Goal: Task Accomplishment & Management: Use online tool/utility

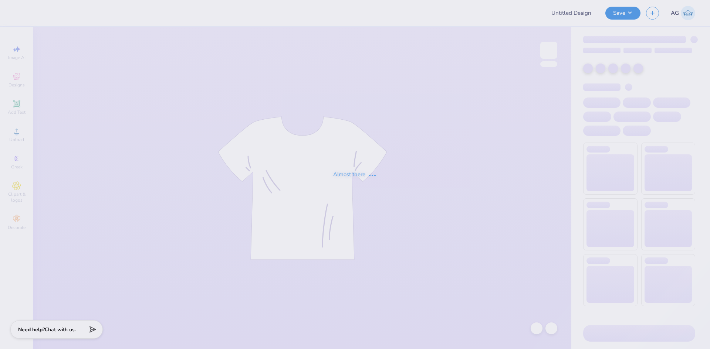
type input "[PERSON_NAME][US_STATE][GEOGRAPHIC_DATA] : [PERSON_NAME]"
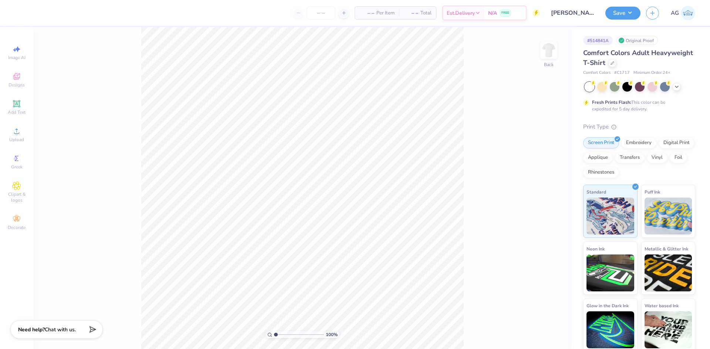
drag, startPoint x: 23, startPoint y: 140, endPoint x: 34, endPoint y: 148, distance: 14.0
click at [23, 140] on span "Upload" at bounding box center [16, 140] width 15 height 6
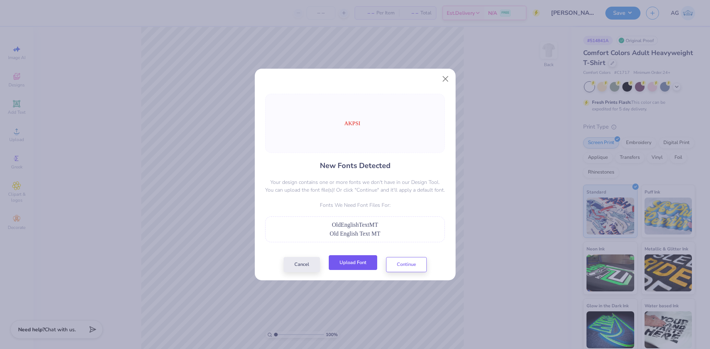
click at [340, 262] on button "Upload Font" at bounding box center [353, 263] width 48 height 15
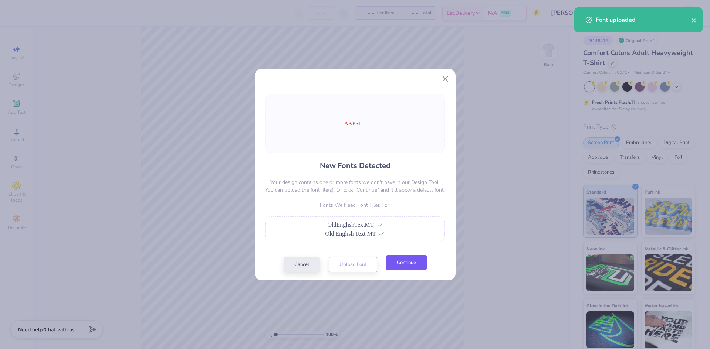
click at [425, 266] on button "Continue" at bounding box center [406, 263] width 41 height 15
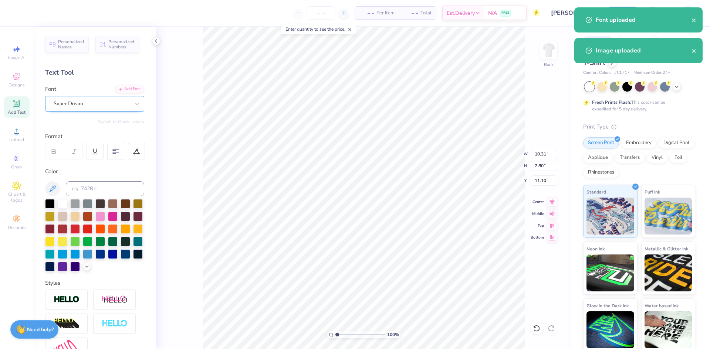
click at [95, 109] on div "Super Dream" at bounding box center [92, 103] width 78 height 11
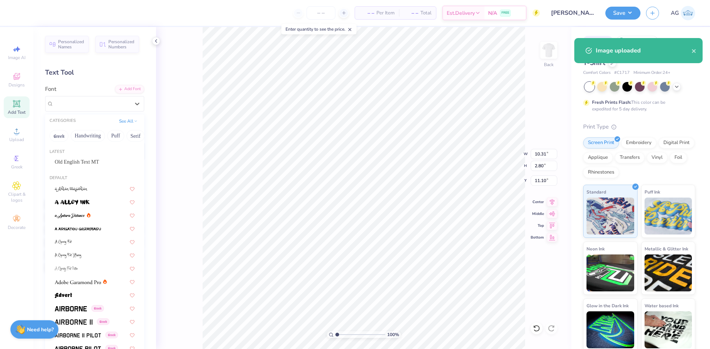
click at [93, 157] on div "Old English Text MT" at bounding box center [94, 162] width 93 height 12
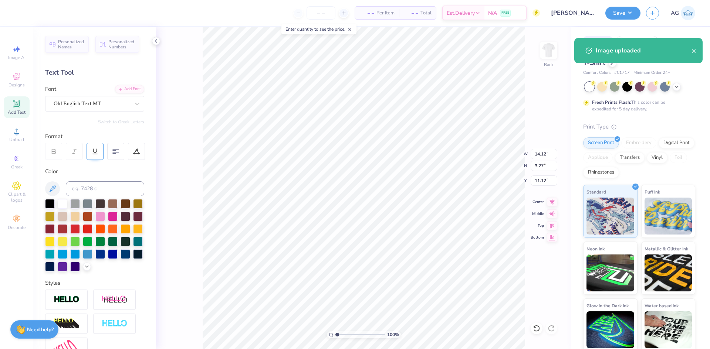
type input "14.12"
type input "3.27"
type input "11.12"
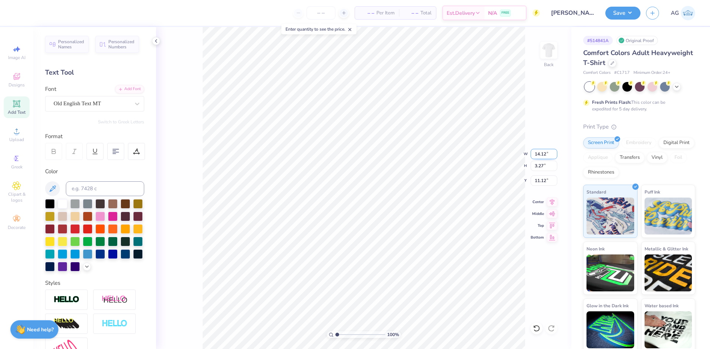
click at [544, 153] on input "14.12" at bounding box center [544, 154] width 27 height 10
type input "3"
type input "4.00"
type input "0.93"
click at [543, 180] on input "7.59" at bounding box center [544, 181] width 27 height 10
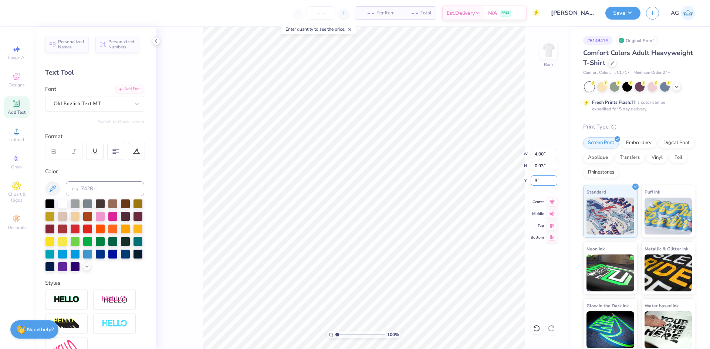
type input "3.00"
click at [548, 48] on img at bounding box center [549, 51] width 30 height 30
click at [25, 144] on div "Upload" at bounding box center [17, 135] width 26 height 22
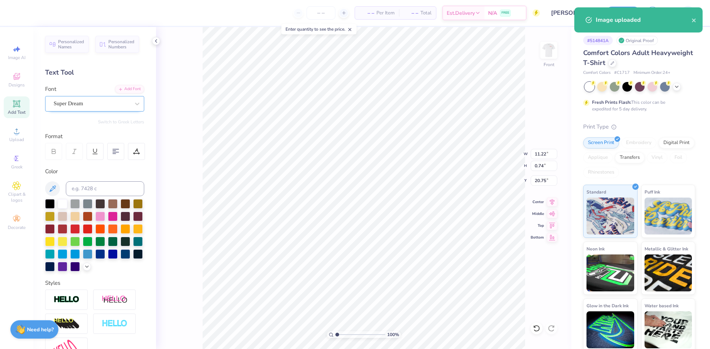
click at [104, 98] on div "Super Dream" at bounding box center [94, 104] width 99 height 16
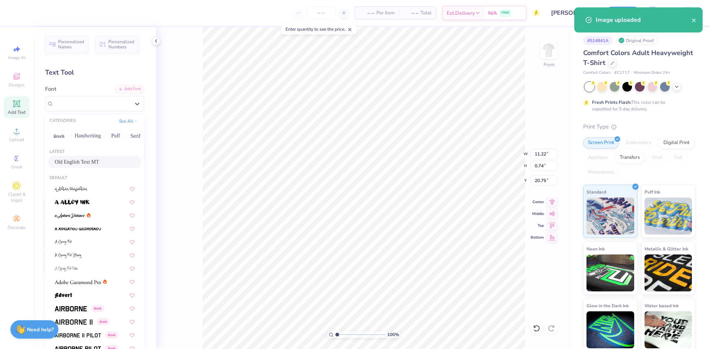
click at [91, 160] on span "Old English Text MT" at bounding box center [77, 162] width 44 height 8
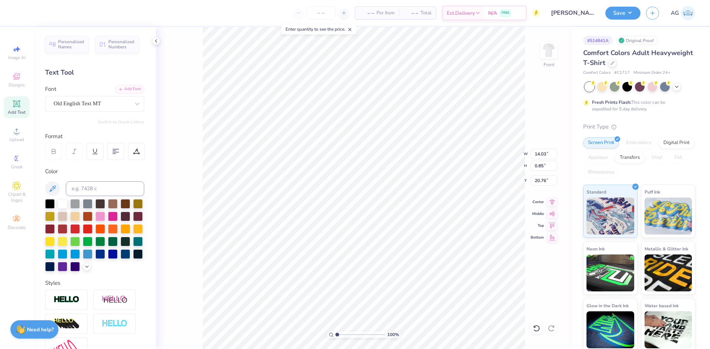
type input "14.03"
type input "0.85"
type input "20.76"
type input "3.87"
type input "0.74"
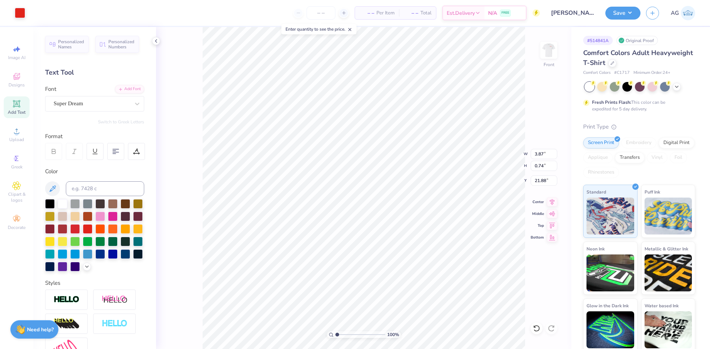
type input "21.85"
click at [87, 105] on div "Super Dream" at bounding box center [92, 103] width 78 height 11
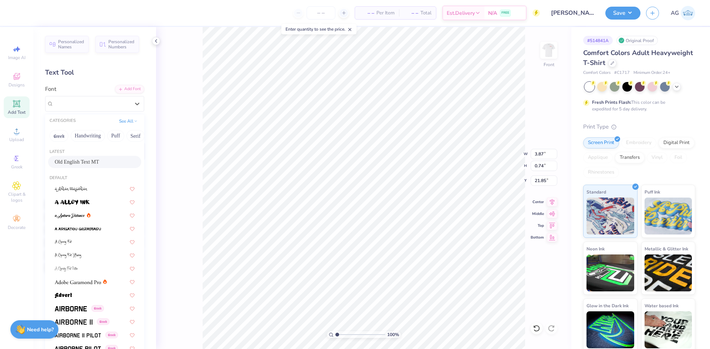
click at [85, 160] on span "Old English Text MT" at bounding box center [77, 162] width 44 height 8
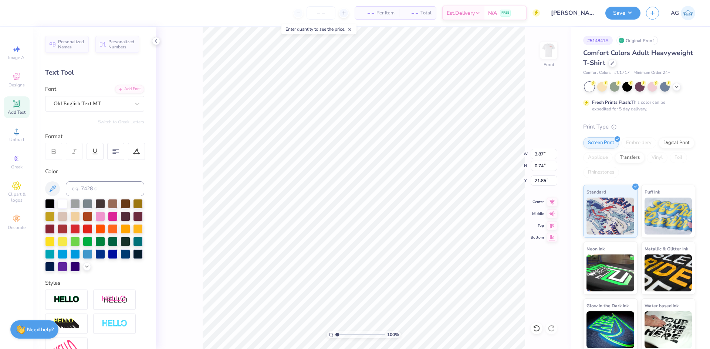
type input "4.98"
type input "0.81"
type input "21.87"
click at [550, 202] on icon at bounding box center [552, 201] width 10 height 9
type input "11.25"
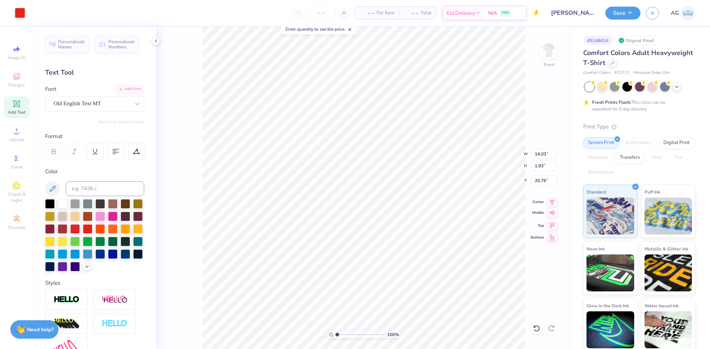
type input "1.55"
type input "21.14"
click at [553, 201] on icon at bounding box center [552, 201] width 10 height 9
click at [551, 165] on input "17.81" at bounding box center [544, 166] width 27 height 10
type input "15"
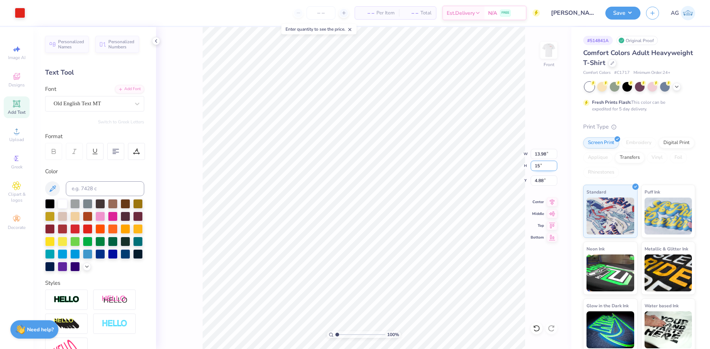
type input "11.78"
type input "15.00"
click at [534, 180] on input "6.28" at bounding box center [544, 181] width 27 height 10
click at [554, 215] on icon at bounding box center [552, 213] width 10 height 9
type input "6.25"
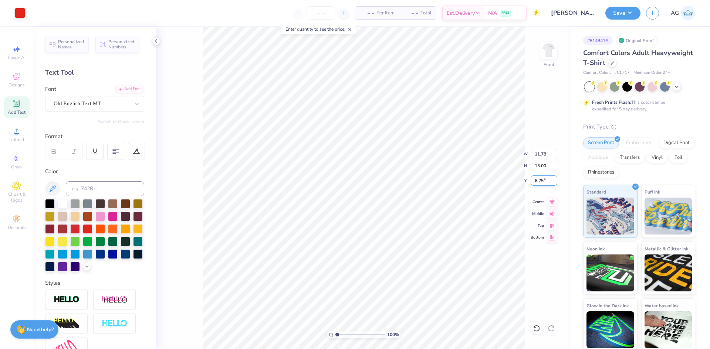
click at [537, 182] on input "6.25" at bounding box center [544, 181] width 27 height 10
type input "3.00"
click at [554, 203] on icon at bounding box center [552, 201] width 10 height 9
click at [615, 14] on button "Save" at bounding box center [622, 12] width 35 height 13
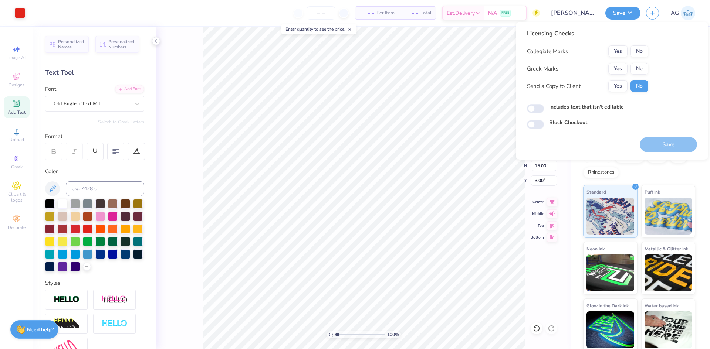
click at [645, 45] on div "Licensing Checks Collegiate Marks Yes No Greek Marks Yes No Send a Copy to Clie…" at bounding box center [587, 63] width 121 height 68
click at [642, 52] on button "No" at bounding box center [640, 51] width 18 height 12
click at [621, 69] on button "Yes" at bounding box center [617, 69] width 19 height 12
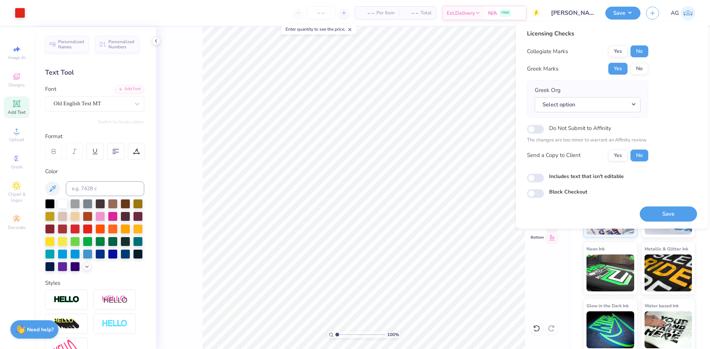
click at [572, 117] on div "Greek Org Select option" at bounding box center [587, 99] width 121 height 38
click at [577, 104] on button "Select option" at bounding box center [588, 104] width 106 height 15
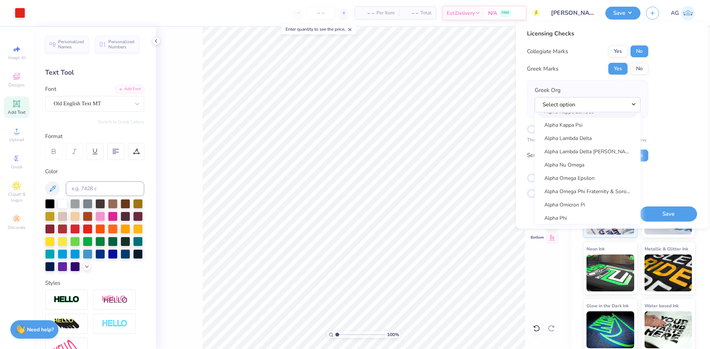
scroll to position [308, 0]
click at [571, 189] on link "Alpha Kappa Psi" at bounding box center [588, 187] width 100 height 12
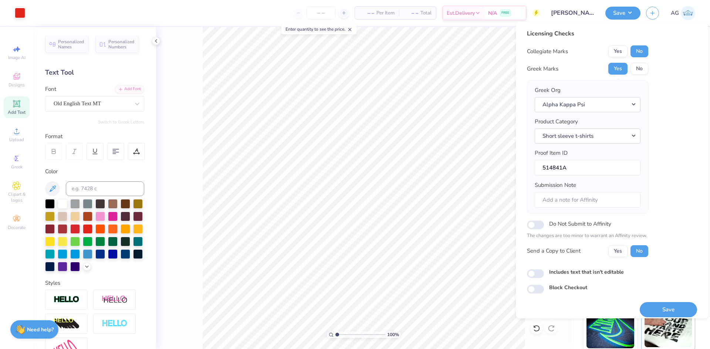
drag, startPoint x: 665, startPoint y: 322, endPoint x: 650, endPoint y: 331, distance: 16.9
click at [665, 322] on img at bounding box center [669, 329] width 48 height 37
click at [666, 311] on button "Save" at bounding box center [668, 309] width 57 height 15
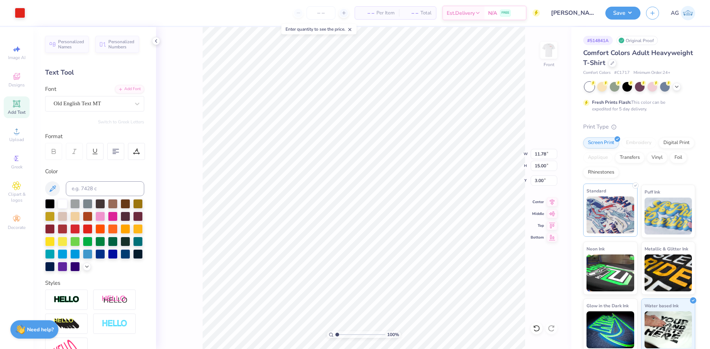
click at [616, 223] on img at bounding box center [611, 215] width 48 height 37
click at [621, 13] on button "Save" at bounding box center [622, 12] width 35 height 13
click at [629, 11] on button "Save" at bounding box center [622, 12] width 35 height 13
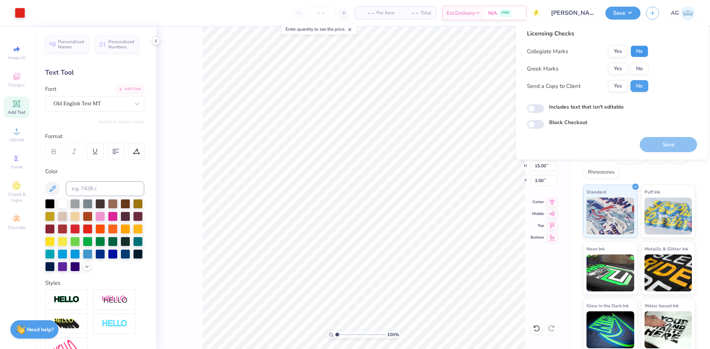
click at [641, 48] on button "No" at bounding box center [640, 51] width 18 height 12
click at [621, 65] on button "Yes" at bounding box center [617, 69] width 19 height 12
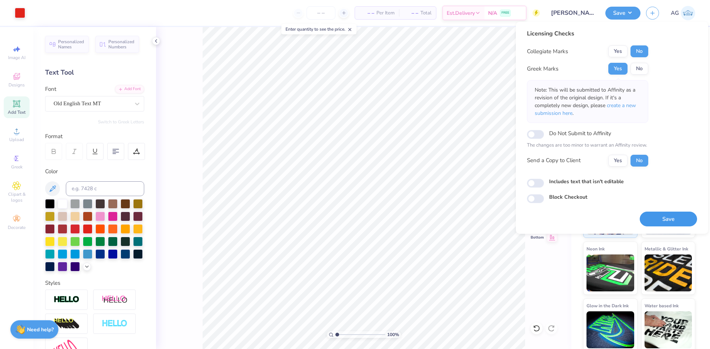
click at [652, 218] on button "Save" at bounding box center [668, 219] width 57 height 15
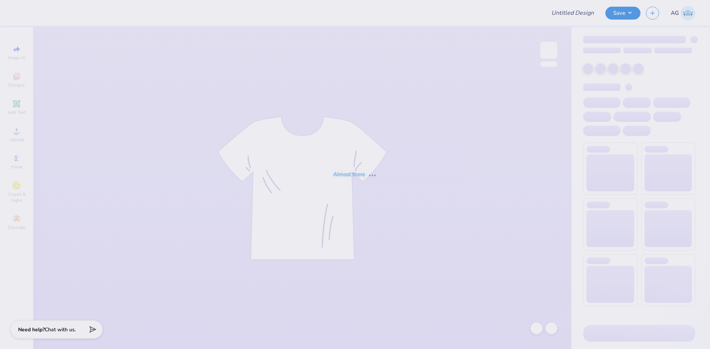
type input "[PERSON_NAME] : [GEOGRAPHIC_DATA][PERSON_NAME]"
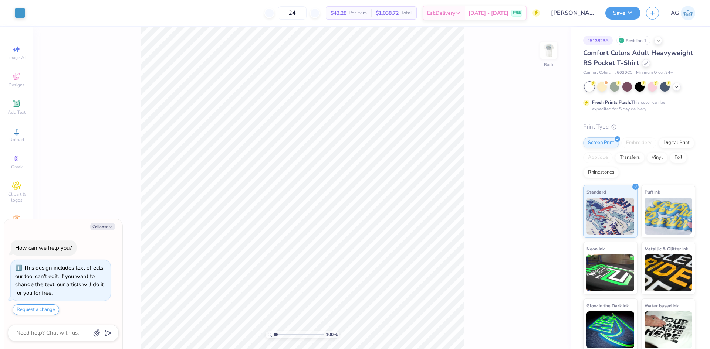
click at [529, 50] on div "100 % Back" at bounding box center [302, 188] width 538 height 322
click at [543, 51] on img at bounding box center [548, 50] width 15 height 15
click at [551, 127] on div "100 % Front" at bounding box center [302, 188] width 538 height 322
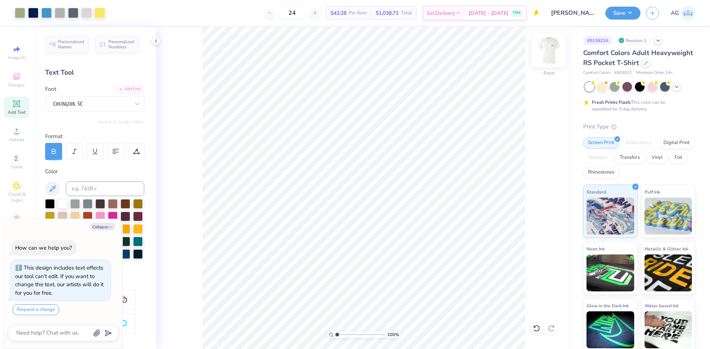
click at [551, 57] on img at bounding box center [549, 51] width 30 height 30
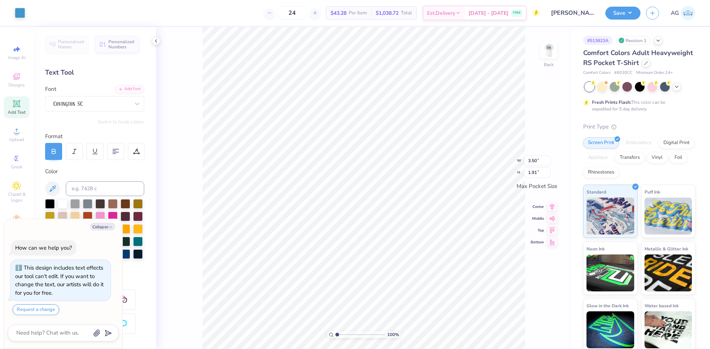
click at [109, 231] on div "Collapse How can we help you? This design includes text effects our tool can't …" at bounding box center [63, 284] width 118 height 130
click at [111, 221] on div "Collapse How can we help you? This design includes text effects our tool can't …" at bounding box center [63, 284] width 118 height 130
click at [109, 224] on button "Collapse" at bounding box center [102, 227] width 25 height 8
type textarea "x"
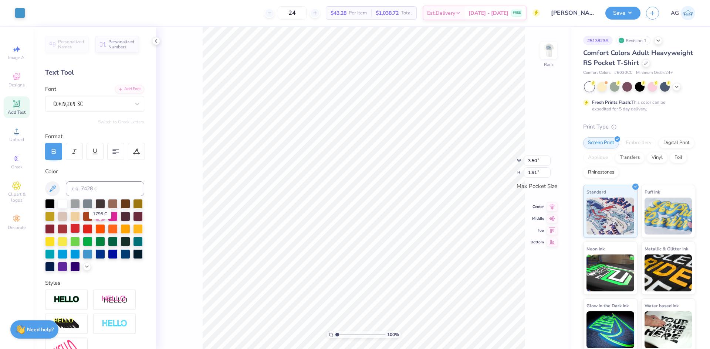
click at [80, 230] on div at bounding box center [75, 229] width 10 height 10
click at [24, 12] on div at bounding box center [20, 12] width 10 height 10
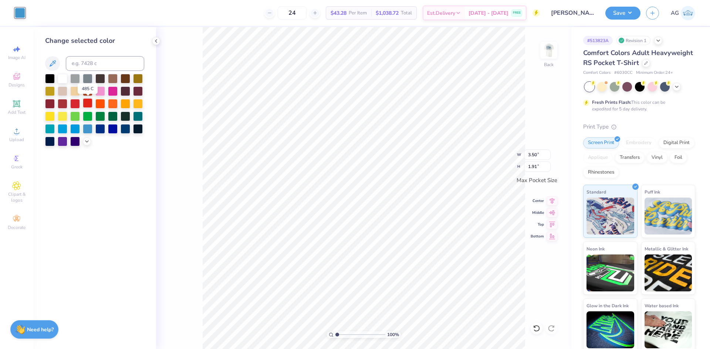
click at [85, 102] on div at bounding box center [88, 103] width 10 height 10
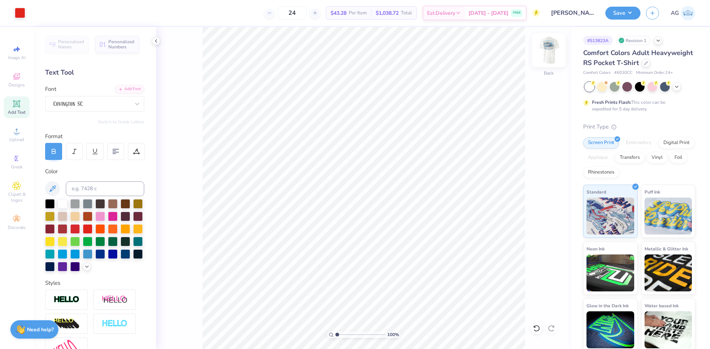
click at [551, 48] on img at bounding box center [549, 51] width 30 height 30
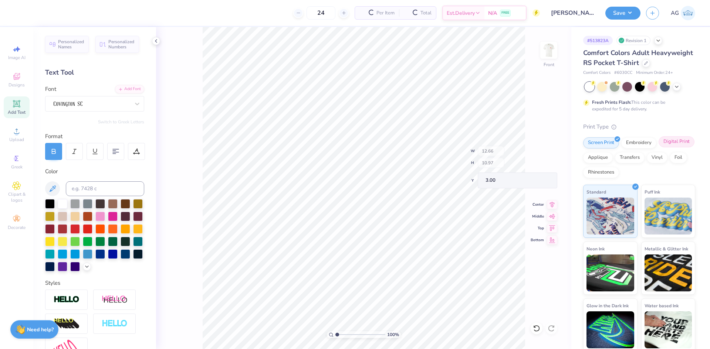
click at [659, 148] on div "Digital Print" at bounding box center [677, 141] width 36 height 11
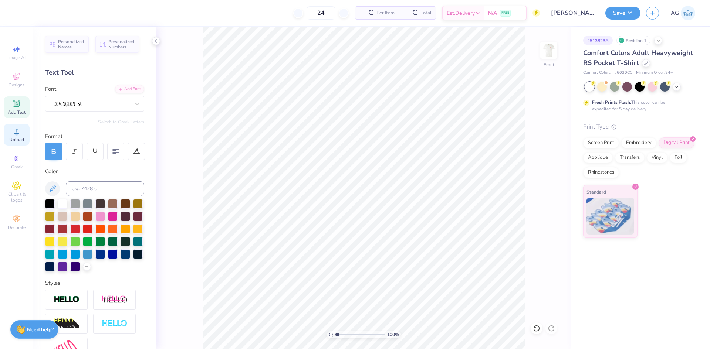
click at [21, 135] on div "Upload" at bounding box center [17, 135] width 26 height 22
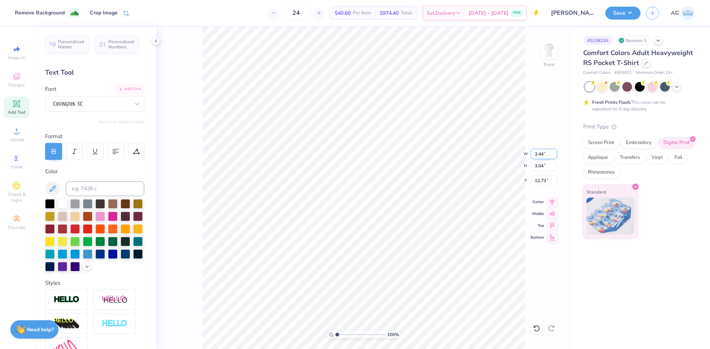
click at [542, 154] on input "3.44" at bounding box center [544, 154] width 27 height 10
type input "12.00"
type input "10.60"
type input "8.95"
click at [545, 186] on input "8.95" at bounding box center [544, 181] width 27 height 10
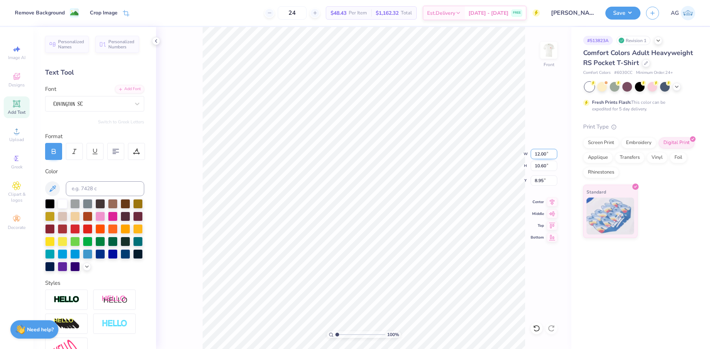
click at [548, 157] on input "12.00" at bounding box center [544, 154] width 27 height 10
type input "12.50"
type input "11.05"
type input "8.73"
click at [543, 186] on div "100 % Front W 12.50 12.50 " H 11.05 11.05 " Y 8.73 8.73 " Center Middle Top Bot…" at bounding box center [363, 188] width 415 height 322
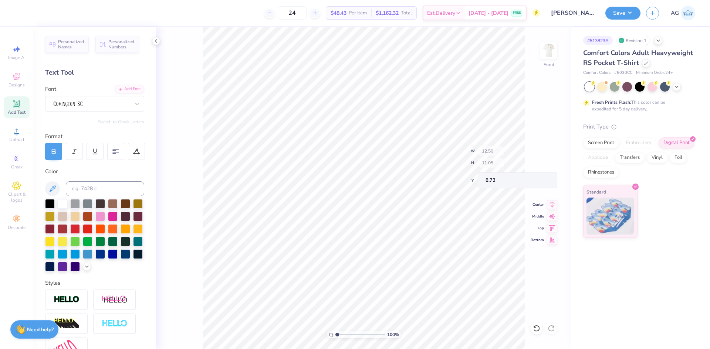
click at [545, 183] on div "100 % Front W 12.50 H 11.05 Y 8.73 Center Middle Top Bottom" at bounding box center [363, 188] width 415 height 322
click at [548, 181] on input "8.73" at bounding box center [544, 181] width 27 height 10
click at [544, 179] on input "3" at bounding box center [544, 181] width 27 height 10
type input "3"
click at [611, 13] on button "Save" at bounding box center [622, 12] width 35 height 13
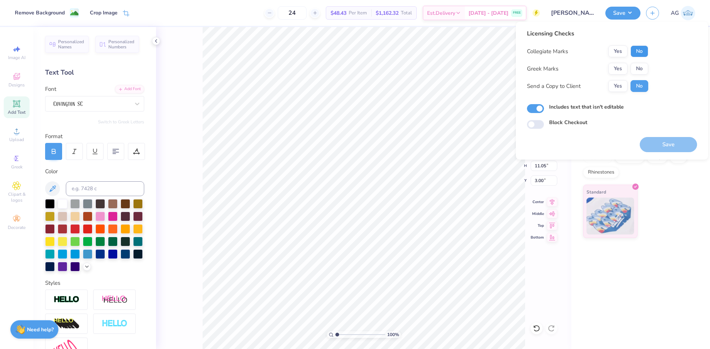
click at [644, 54] on button "No" at bounding box center [640, 51] width 18 height 12
click at [614, 67] on button "Yes" at bounding box center [617, 69] width 19 height 12
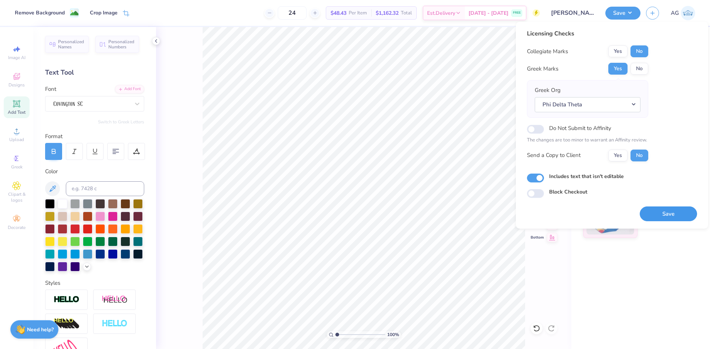
click at [687, 212] on button "Save" at bounding box center [668, 214] width 57 height 15
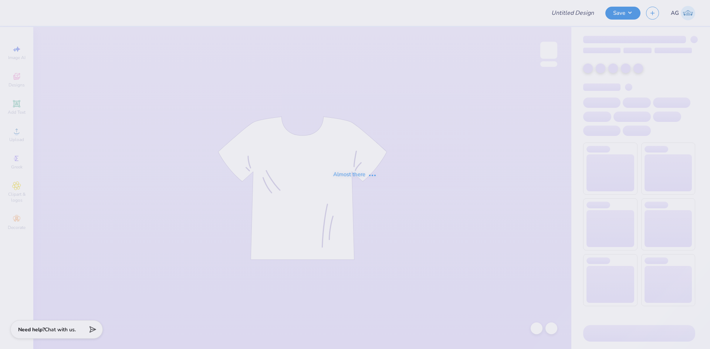
type input "ZTA HOUSE"
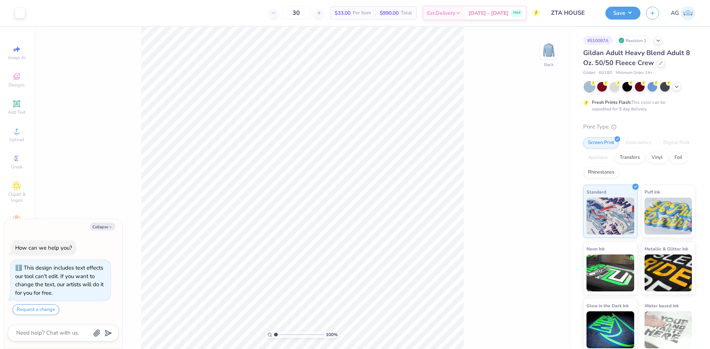
click at [540, 60] on div "100 % Back" at bounding box center [302, 188] width 538 height 322
click at [545, 54] on img at bounding box center [549, 51] width 30 height 30
type textarea "x"
drag, startPoint x: 274, startPoint y: 336, endPoint x: 293, endPoint y: 336, distance: 19.2
click at [293, 336] on input "range" at bounding box center [299, 335] width 50 height 7
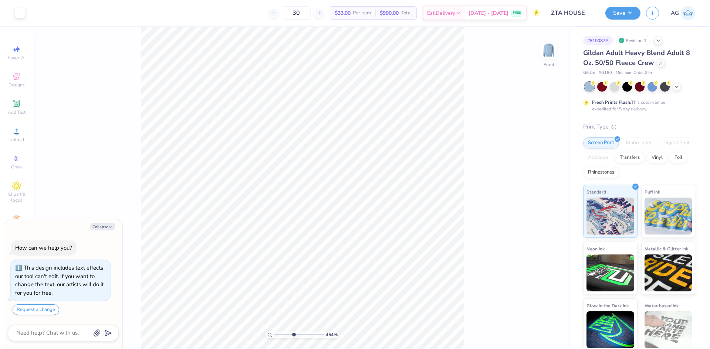
click at [612, 155] on polyline at bounding box center [611, 153] width 2 height 1
drag, startPoint x: 505, startPoint y: 126, endPoint x: 503, endPoint y: 130, distance: 5.1
click at [505, 126] on div "454 % Front" at bounding box center [302, 188] width 538 height 322
click at [291, 338] on div "454 %" at bounding box center [302, 188] width 322 height 322
drag, startPoint x: 292, startPoint y: 337, endPoint x: 267, endPoint y: 337, distance: 25.5
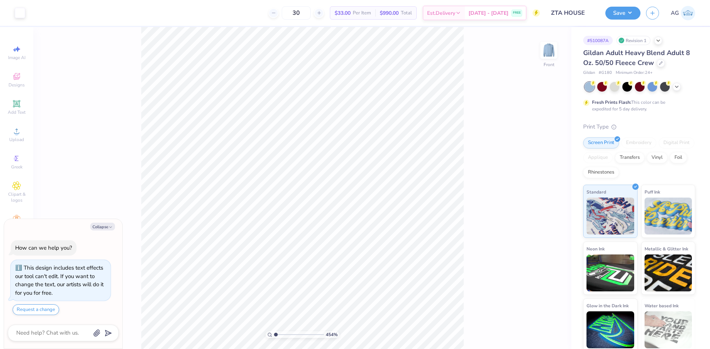
type input "1"
click at [274, 337] on input "range" at bounding box center [299, 335] width 50 height 7
click at [331, 207] on li "Download vector" at bounding box center [338, 211] width 58 height 14
click at [10, 135] on div "Upload" at bounding box center [17, 135] width 26 height 22
click at [15, 13] on div at bounding box center [20, 12] width 10 height 10
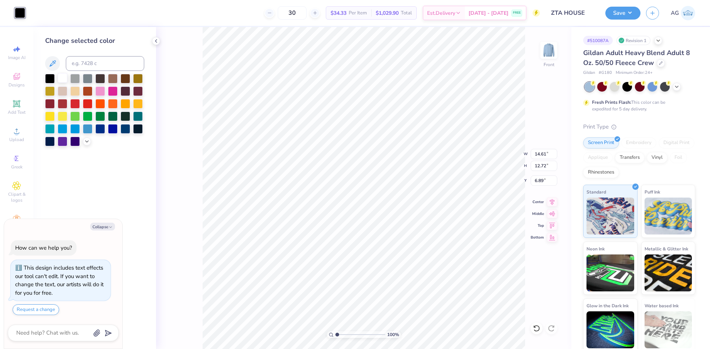
click at [62, 80] on div at bounding box center [63, 78] width 10 height 10
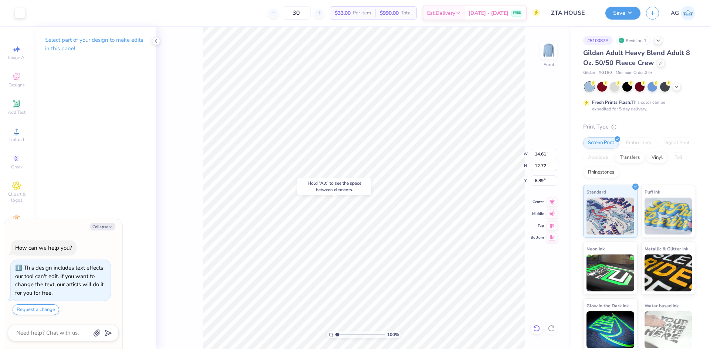
click at [536, 334] on div at bounding box center [537, 329] width 12 height 12
click at [19, 132] on icon at bounding box center [16, 131] width 9 height 9
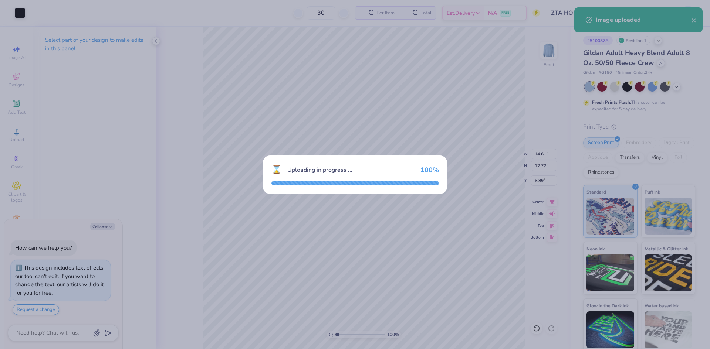
type textarea "x"
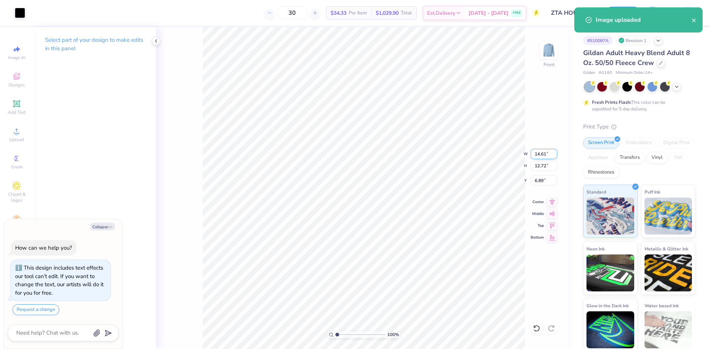
click at [540, 159] on input "14.61" at bounding box center [544, 154] width 27 height 10
type input "1"
type input "6"
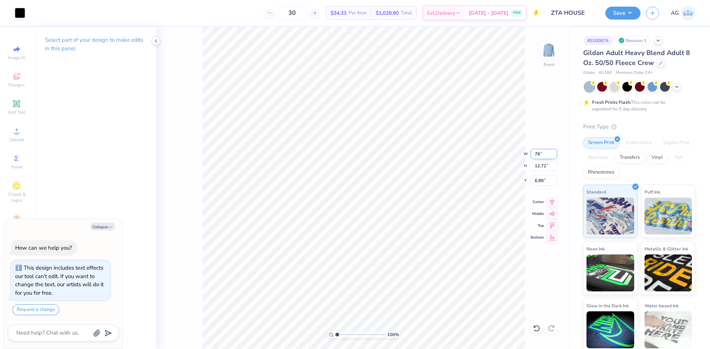
type input "7"
type input "8"
type textarea "x"
type input "8.00"
type input "6.97"
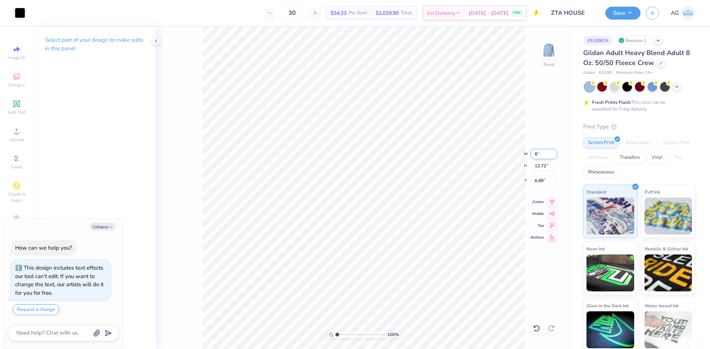
type input "9.77"
type textarea "x"
type input "5.61"
type textarea "x"
type input "8.59"
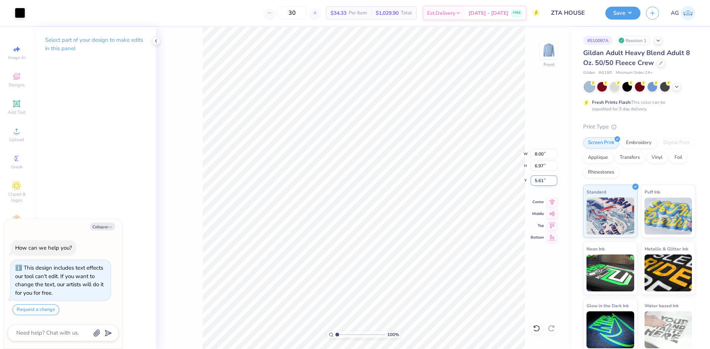
type input "7.48"
click at [551, 202] on icon at bounding box center [552, 201] width 5 height 6
type textarea "x"
type input "5.35"
click at [419, 239] on li "Group" at bounding box center [425, 244] width 58 height 14
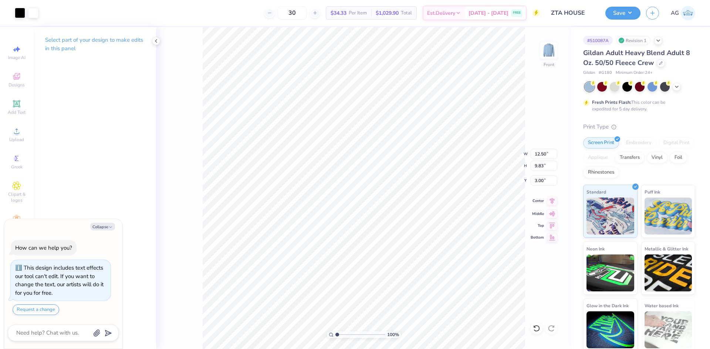
click at [555, 201] on icon at bounding box center [552, 201] width 10 height 9
drag, startPoint x: 34, startPoint y: 13, endPoint x: 24, endPoint y: 11, distance: 10.2
click at [32, 13] on div at bounding box center [33, 13] width 10 height 10
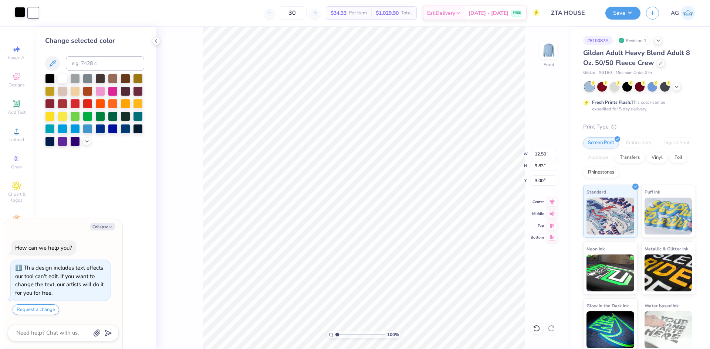
click at [24, 11] on div at bounding box center [20, 12] width 10 height 10
click at [66, 80] on div at bounding box center [63, 78] width 10 height 10
type textarea "x"
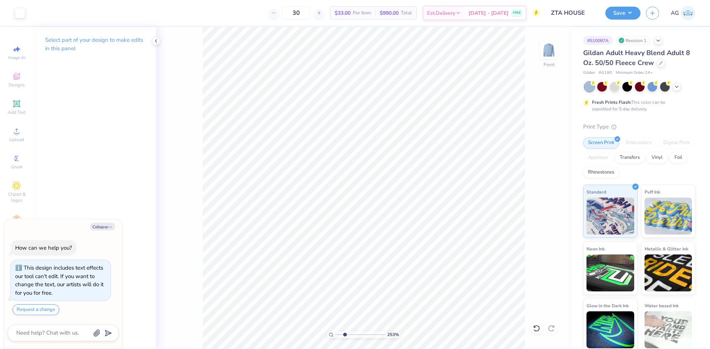
drag, startPoint x: 338, startPoint y: 335, endPoint x: 345, endPoint y: 337, distance: 6.4
type input "2.53"
click at [345, 337] on input "range" at bounding box center [360, 335] width 50 height 7
click at [540, 326] on icon at bounding box center [536, 328] width 7 height 7
type textarea "x"
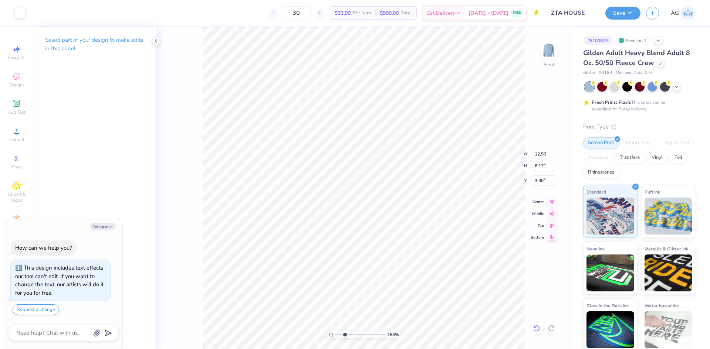
type input "2.24"
click at [535, 329] on icon at bounding box center [536, 328] width 7 height 7
type textarea "x"
type input "3.00"
type textarea "x"
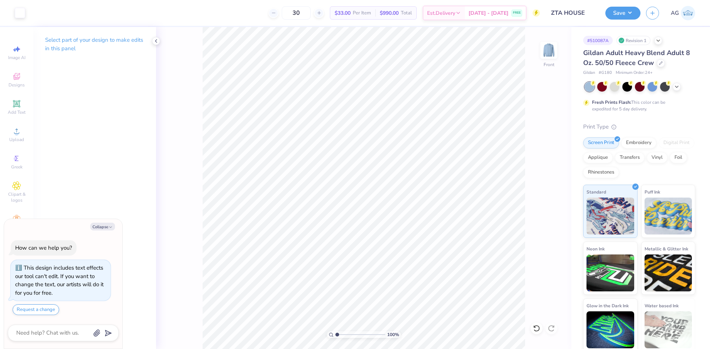
drag, startPoint x: 344, startPoint y: 334, endPoint x: 336, endPoint y: 332, distance: 7.8
type input "1"
click at [336, 332] on input "range" at bounding box center [360, 335] width 50 height 7
click at [394, 241] on li "Group" at bounding box center [399, 242] width 58 height 14
click at [18, 133] on circle at bounding box center [16, 134] width 4 height 4
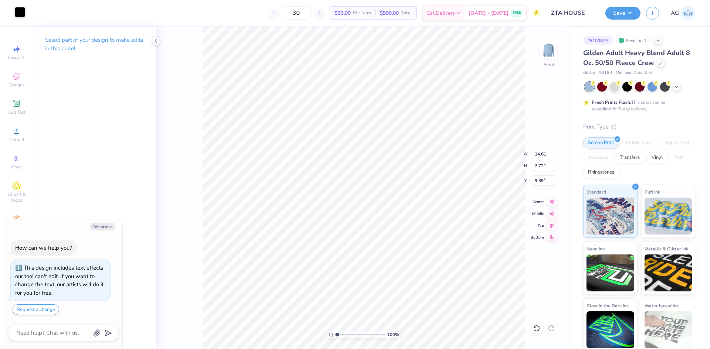
click at [21, 9] on div at bounding box center [20, 12] width 10 height 10
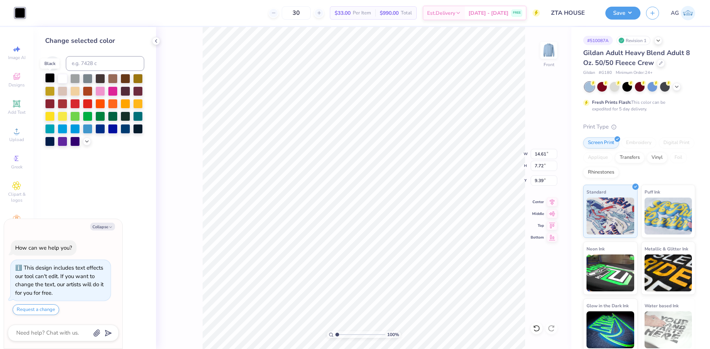
click at [54, 80] on div at bounding box center [50, 78] width 10 height 10
click at [59, 81] on div at bounding box center [63, 79] width 10 height 10
type textarea "x"
click at [62, 77] on div at bounding box center [63, 78] width 10 height 10
click at [538, 154] on input "14.61" at bounding box center [544, 154] width 27 height 10
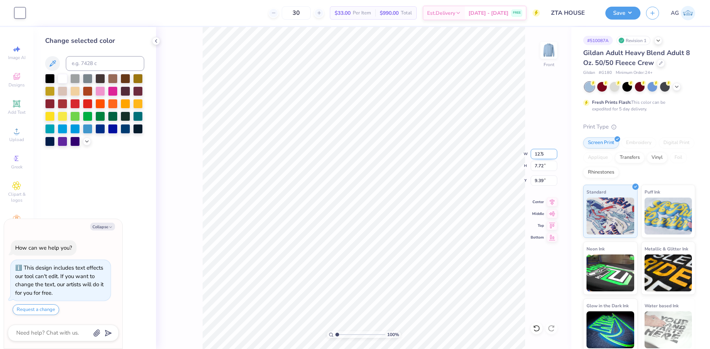
type input "12.5"
type textarea "x"
type input "12.50"
type input "6.60"
click at [550, 181] on input "9.95" at bounding box center [544, 181] width 27 height 10
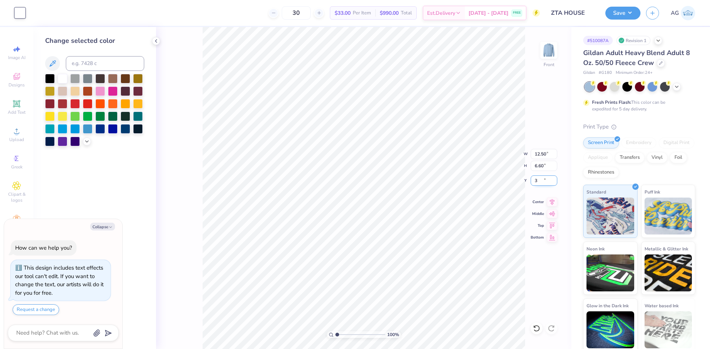
type input "3"
type textarea "x"
type input "3.00"
click at [625, 13] on button "Save" at bounding box center [622, 12] width 35 height 13
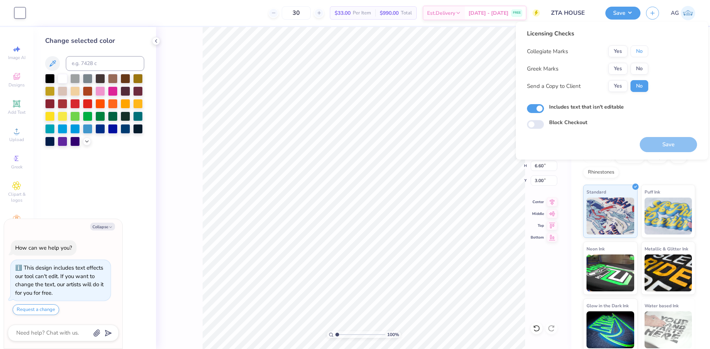
click at [643, 48] on button "No" at bounding box center [640, 51] width 18 height 12
drag, startPoint x: 629, startPoint y: 62, endPoint x: 622, endPoint y: 69, distance: 9.7
click at [622, 69] on button "Yes" at bounding box center [617, 69] width 19 height 12
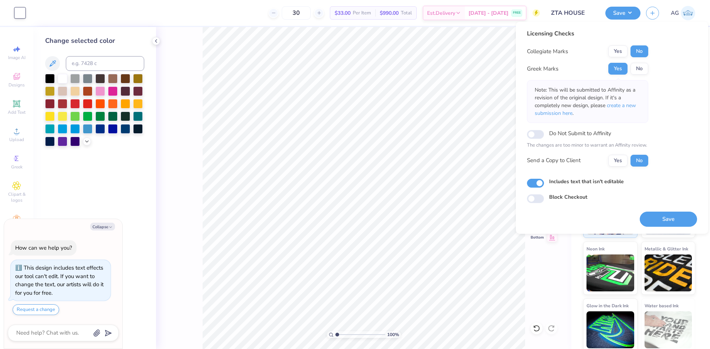
click at [651, 228] on div "Licensing Checks Collegiate Marks Yes No Greek Marks Yes No Note: This will be …" at bounding box center [612, 128] width 192 height 212
click at [664, 217] on button "Save" at bounding box center [668, 219] width 57 height 15
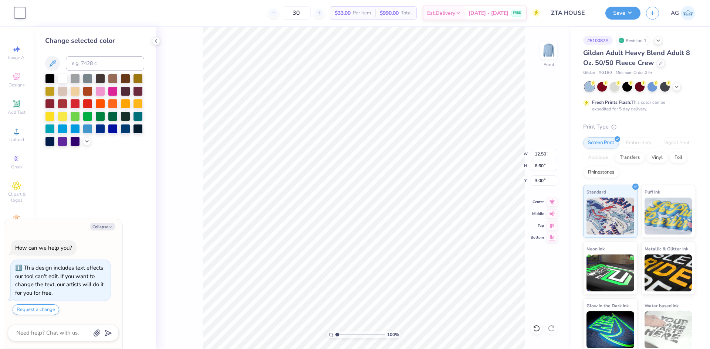
type textarea "x"
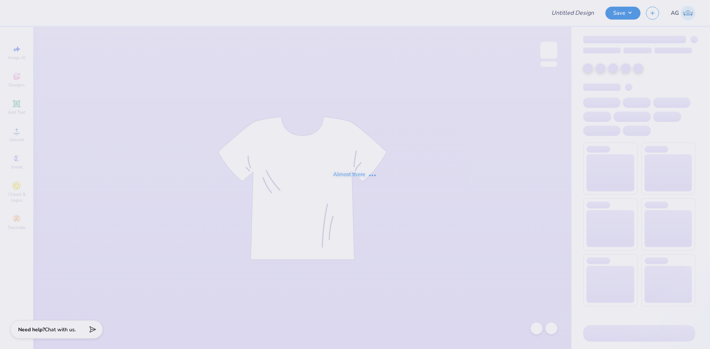
type input "Possible merch"
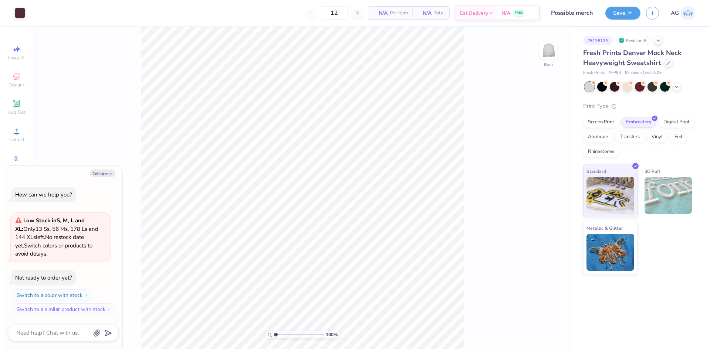
click at [255, 114] on div "100 % Back" at bounding box center [302, 188] width 538 height 322
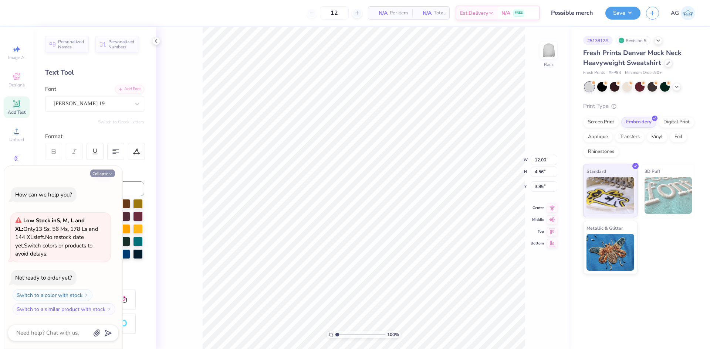
click at [102, 175] on button "Collapse" at bounding box center [102, 174] width 25 height 8
type textarea "x"
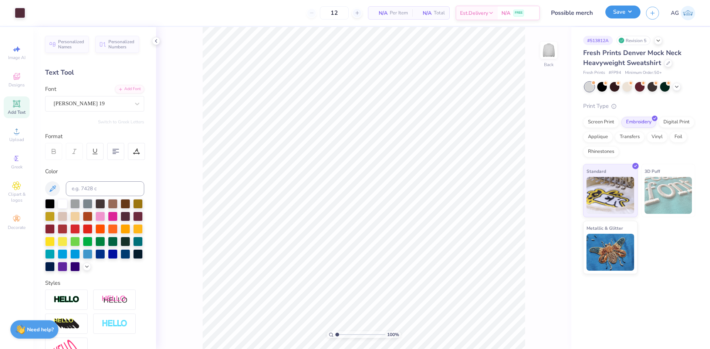
click at [625, 15] on button "Save" at bounding box center [622, 12] width 35 height 13
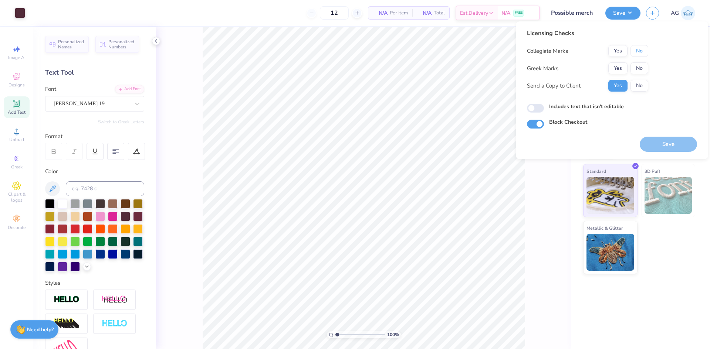
click at [642, 55] on button "No" at bounding box center [640, 51] width 18 height 12
drag, startPoint x: 620, startPoint y: 75, endPoint x: 623, endPoint y: 132, distance: 57.0
click at [620, 76] on div "Collegiate Marks Yes No Greek Marks Yes No Send a Copy to Client Yes No" at bounding box center [587, 68] width 121 height 47
click at [622, 64] on button "Yes" at bounding box center [617, 68] width 19 height 12
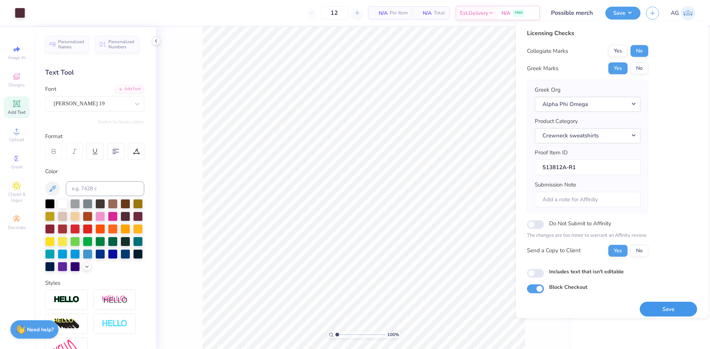
click at [646, 309] on button "Save" at bounding box center [668, 309] width 57 height 15
